Goal: Information Seeking & Learning: Learn about a topic

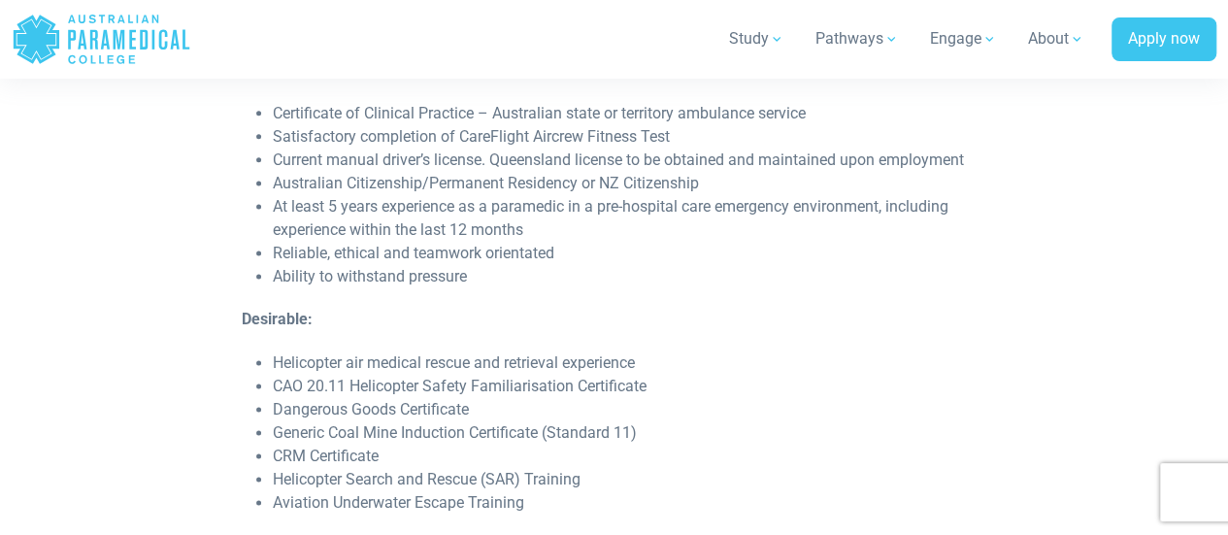
scroll to position [1209, 0]
click at [273, 182] on li "Australian Citizenship/Permanent Residency or NZ Citizenship" at bounding box center [630, 182] width 714 height 23
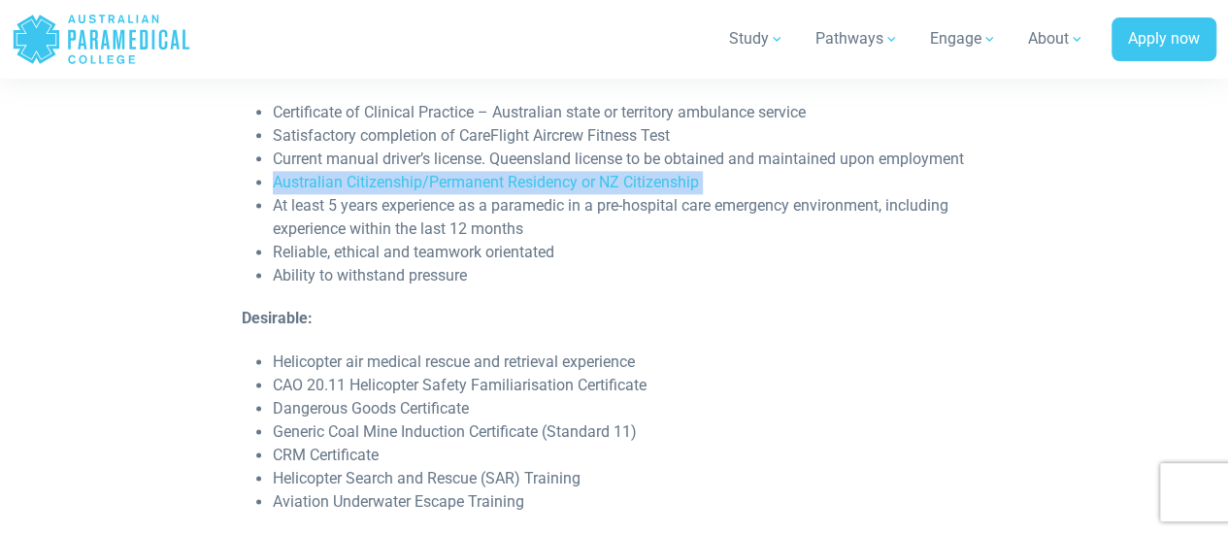
click at [273, 182] on li "Australian Citizenship/Permanent Residency or NZ Citizenship" at bounding box center [630, 182] width 714 height 23
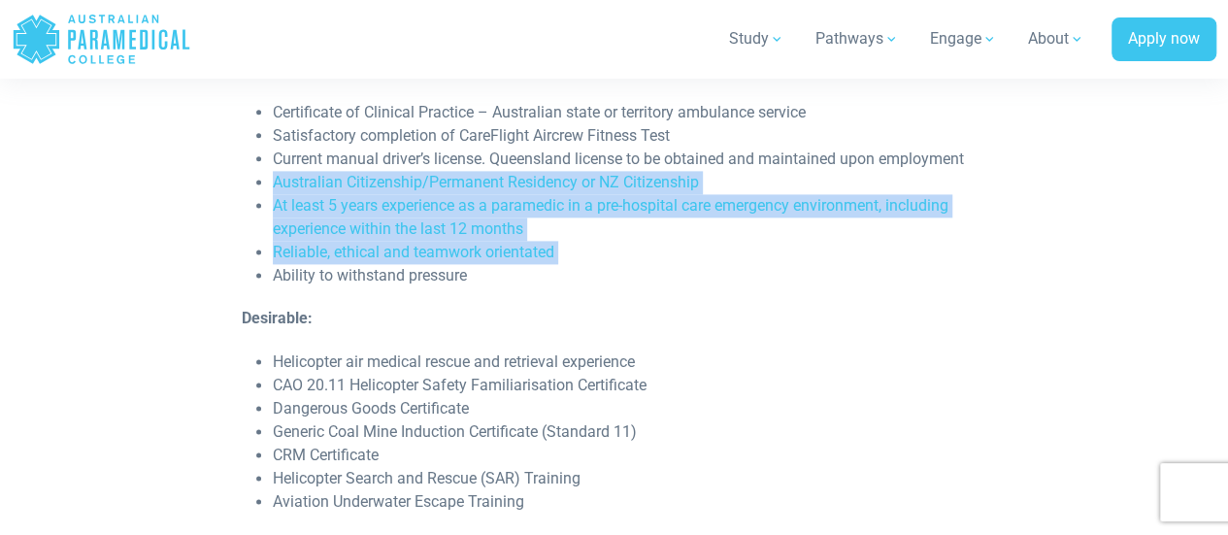
drag, startPoint x: 272, startPoint y: 182, endPoint x: 454, endPoint y: 265, distance: 200.7
click at [454, 265] on ul "Certificate of Clinical Practice – Australian state or territory ambulance serv…" at bounding box center [614, 194] width 745 height 186
click at [454, 265] on li "Ability to withstand pressure" at bounding box center [630, 275] width 714 height 23
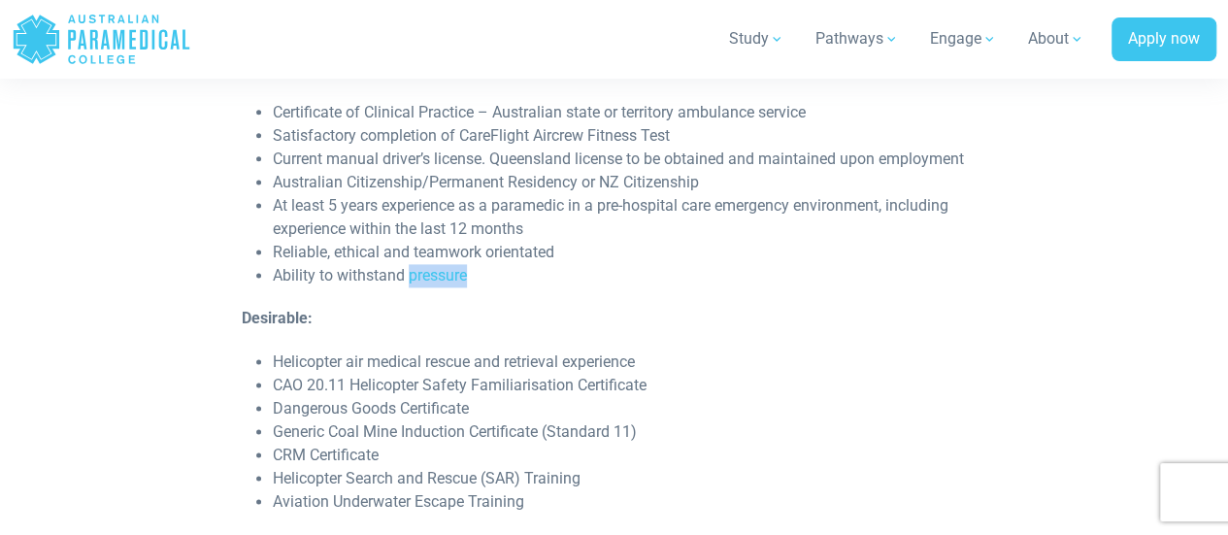
click at [454, 265] on li "Ability to withstand pressure" at bounding box center [630, 275] width 714 height 23
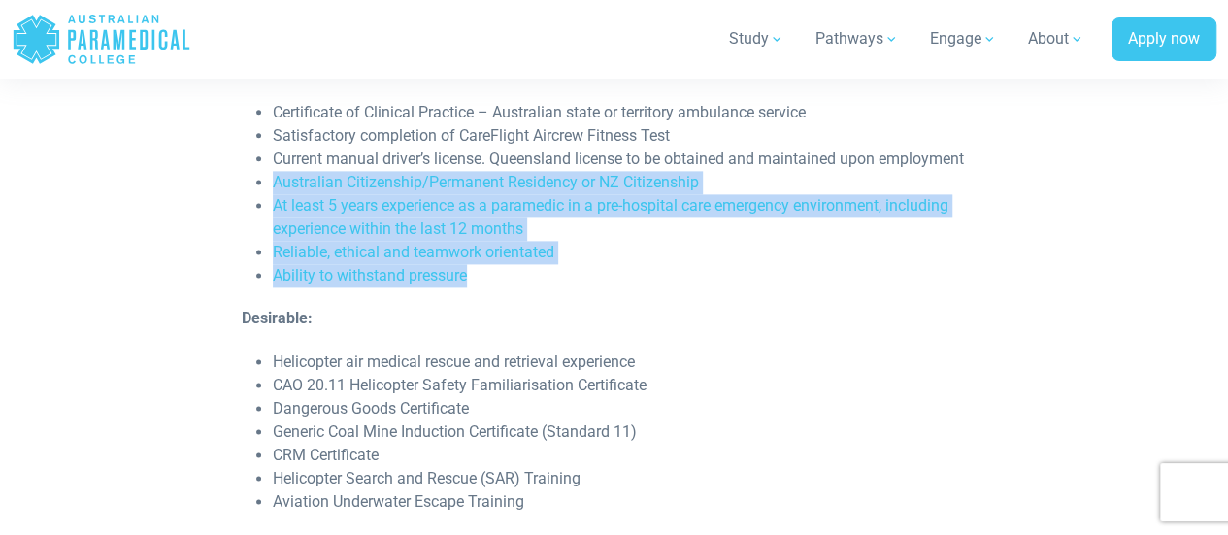
drag, startPoint x: 454, startPoint y: 265, endPoint x: 347, endPoint y: 172, distance: 142.5
click at [347, 172] on ul "Certificate of Clinical Practice – Australian state or territory ambulance serv…" at bounding box center [614, 194] width 745 height 186
click at [347, 172] on li "Australian Citizenship/Permanent Residency or NZ Citizenship" at bounding box center [630, 182] width 714 height 23
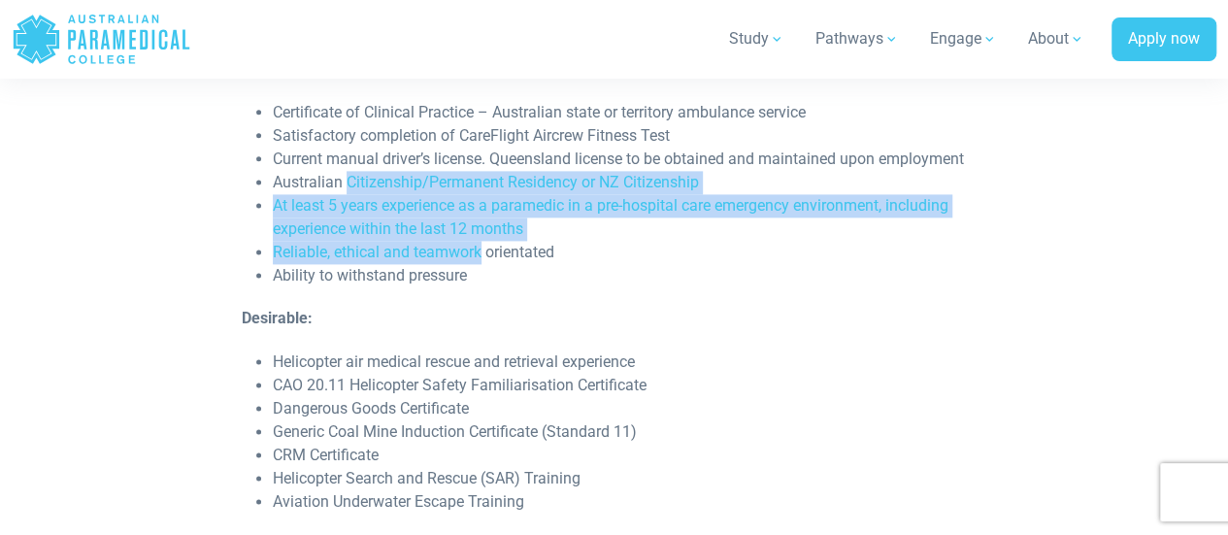
drag, startPoint x: 347, startPoint y: 172, endPoint x: 482, endPoint y: 263, distance: 162.9
click at [482, 263] on ul "Certificate of Clinical Practice – Australian state or territory ambulance serv…" at bounding box center [614, 194] width 745 height 186
click at [482, 263] on li "Reliable, ethical and teamwork orientated" at bounding box center [630, 252] width 714 height 23
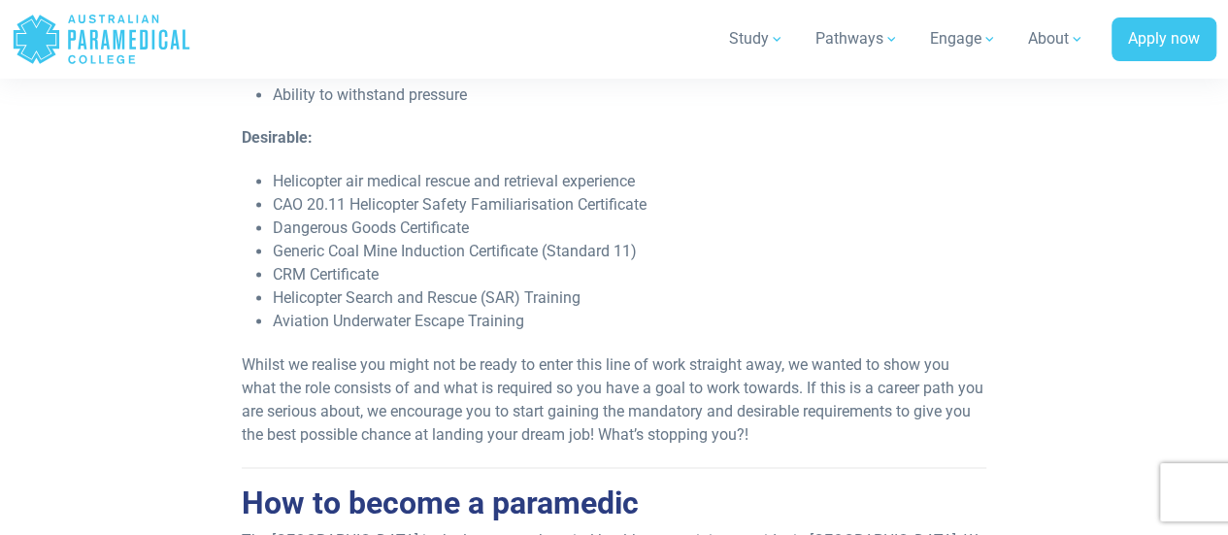
scroll to position [1339, 0]
